Goal: Task Accomplishment & Management: Use online tool/utility

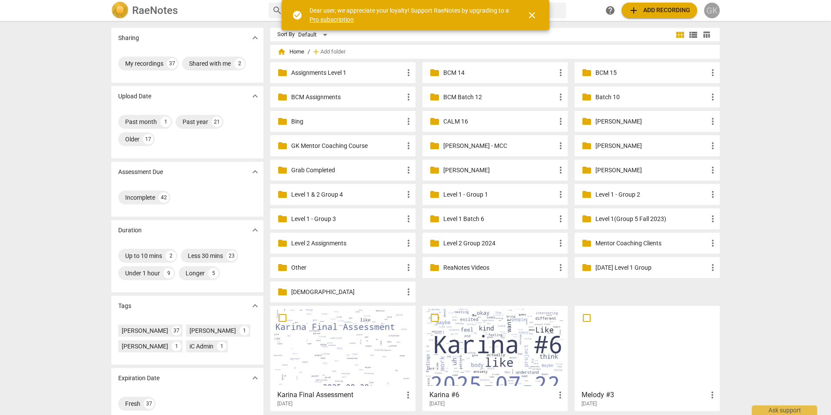
click at [712, 4] on div "GK" at bounding box center [712, 11] width 16 height 16
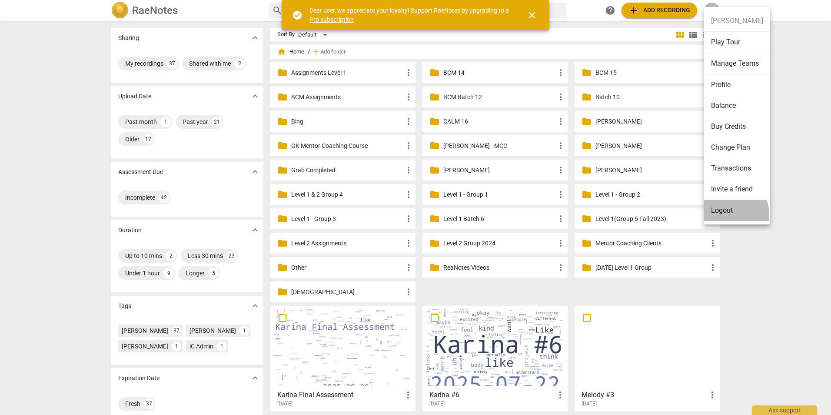
click at [729, 214] on li "Logout" at bounding box center [737, 210] width 66 height 21
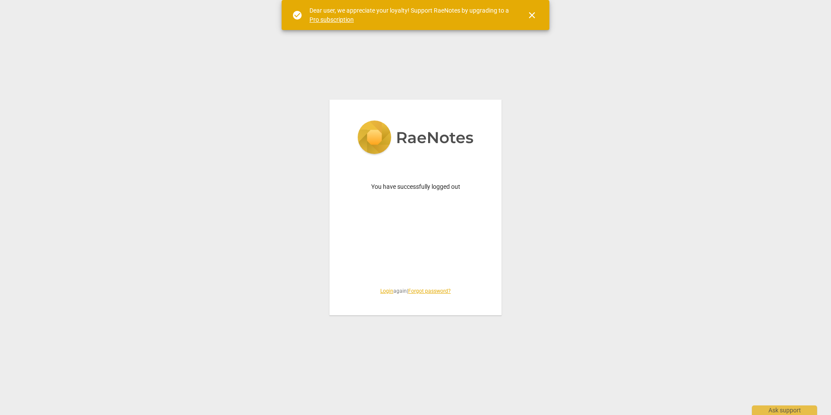
click at [383, 291] on link "Login" at bounding box center [386, 291] width 13 height 6
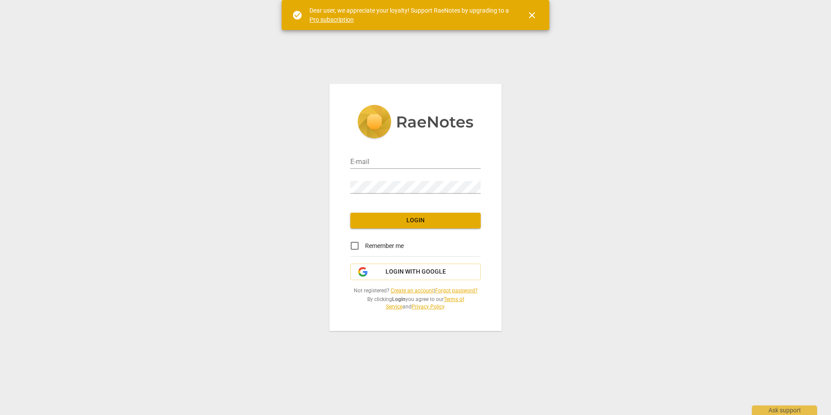
type input "[PERSON_NAME][EMAIL_ADDRESS][DOMAIN_NAME]"
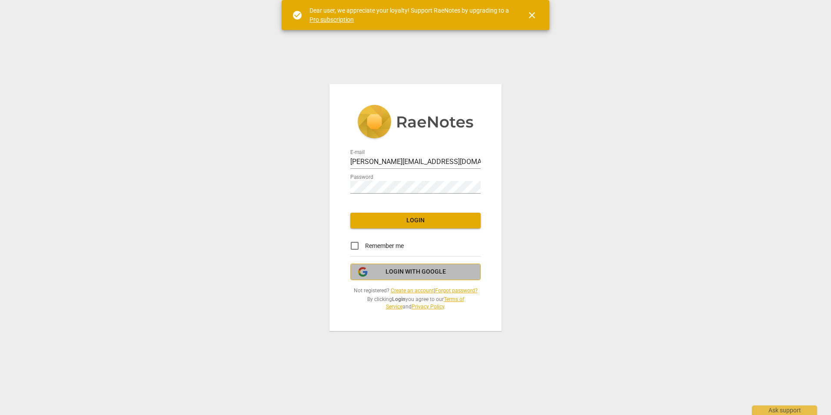
click at [409, 274] on span "Login with Google" at bounding box center [416, 271] width 60 height 9
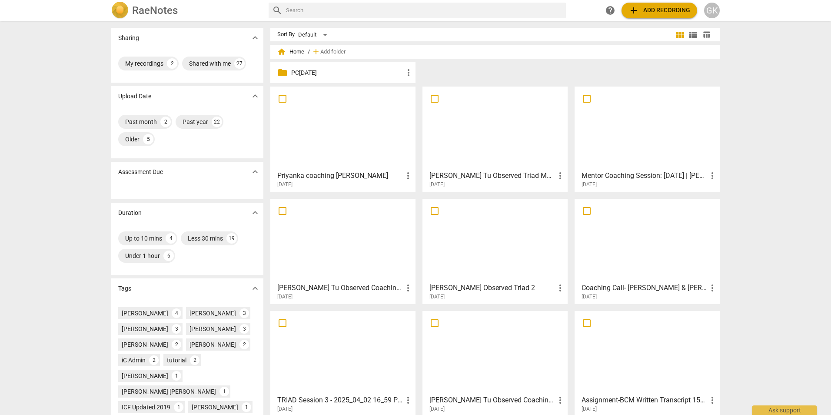
click at [362, 109] on div at bounding box center [342, 128] width 139 height 77
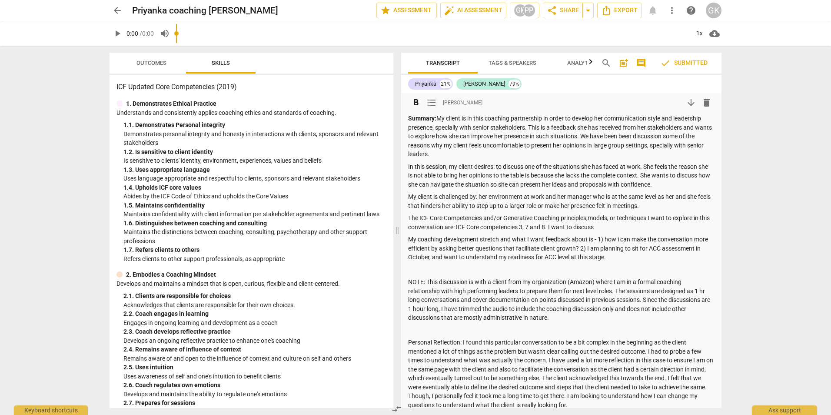
drag, startPoint x: 415, startPoint y: 219, endPoint x: 406, endPoint y: 220, distance: 9.6
click at [395, 220] on span at bounding box center [397, 230] width 5 height 369
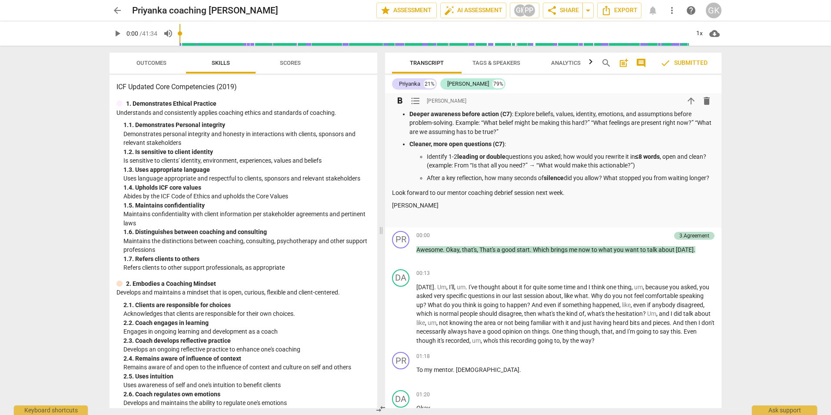
scroll to position [565, 0]
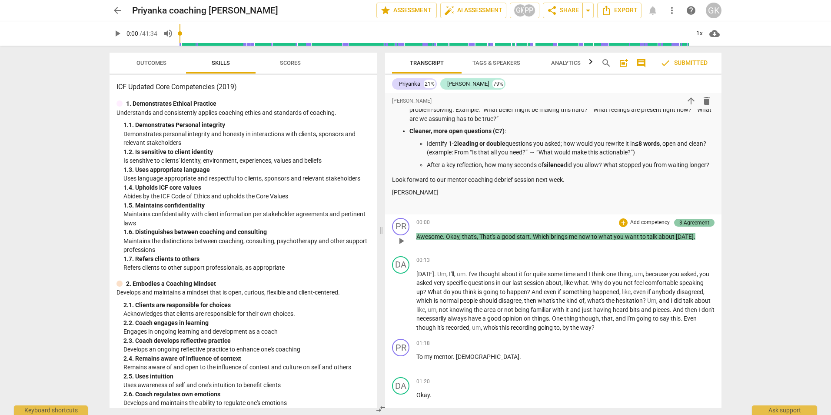
click at [700, 226] on div "3.Agreement" at bounding box center [694, 223] width 30 height 8
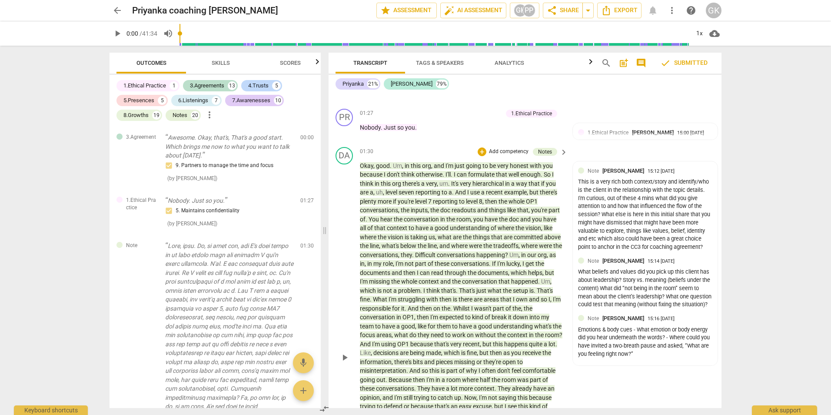
scroll to position [956, 0]
